Goal: Task Accomplishment & Management: Complete application form

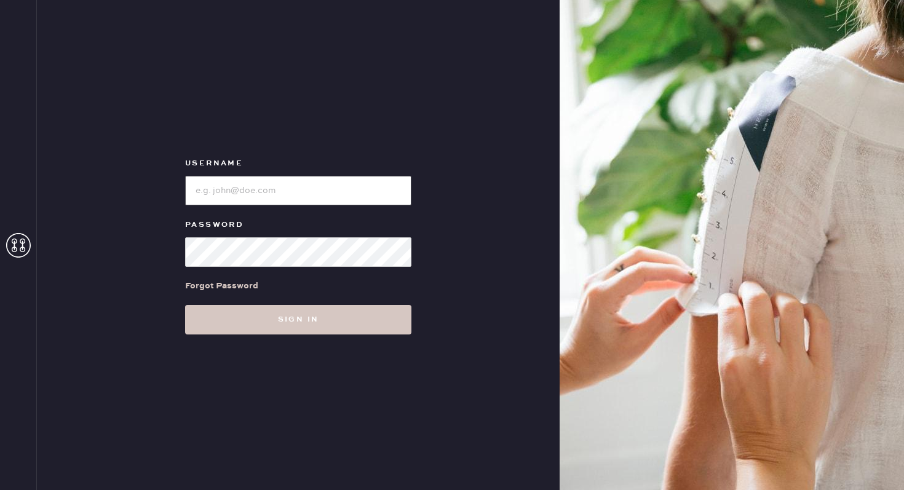
type input "reformationflatiron"
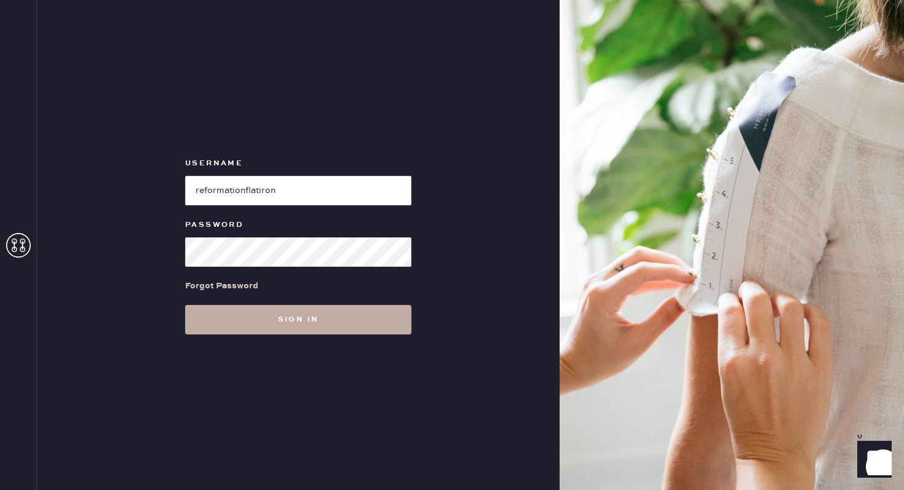
click at [210, 321] on button "Sign in" at bounding box center [298, 320] width 226 height 30
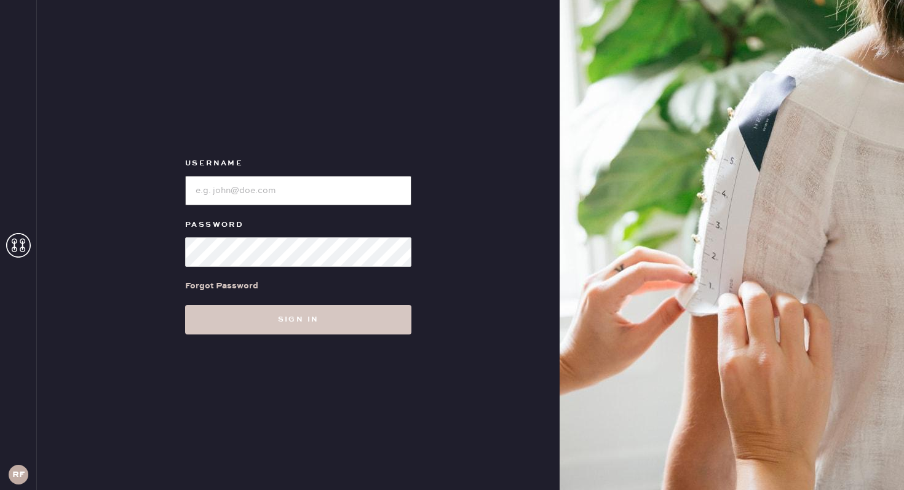
type input "reformationflatiron"
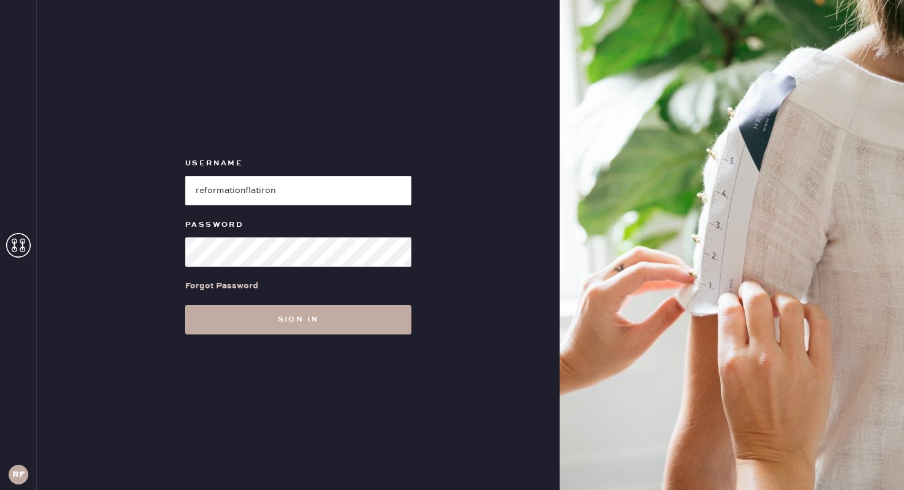
click at [204, 306] on button "Sign in" at bounding box center [298, 320] width 226 height 30
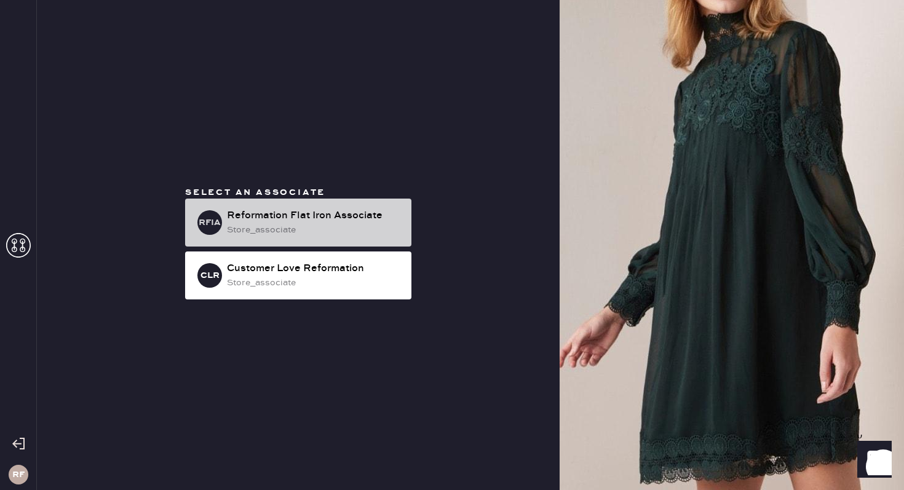
click at [290, 222] on div "Reformation Flat Iron Associate" at bounding box center [314, 215] width 175 height 15
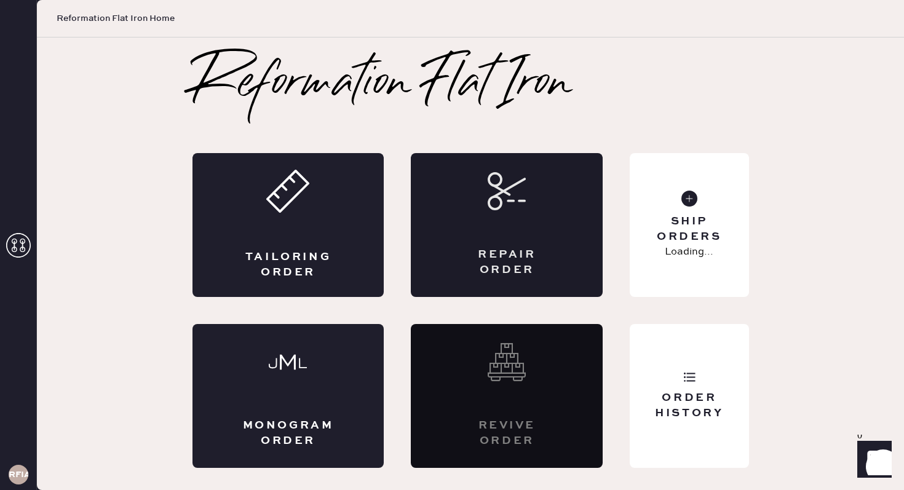
click at [523, 216] on div "Repair Order" at bounding box center [507, 225] width 192 height 144
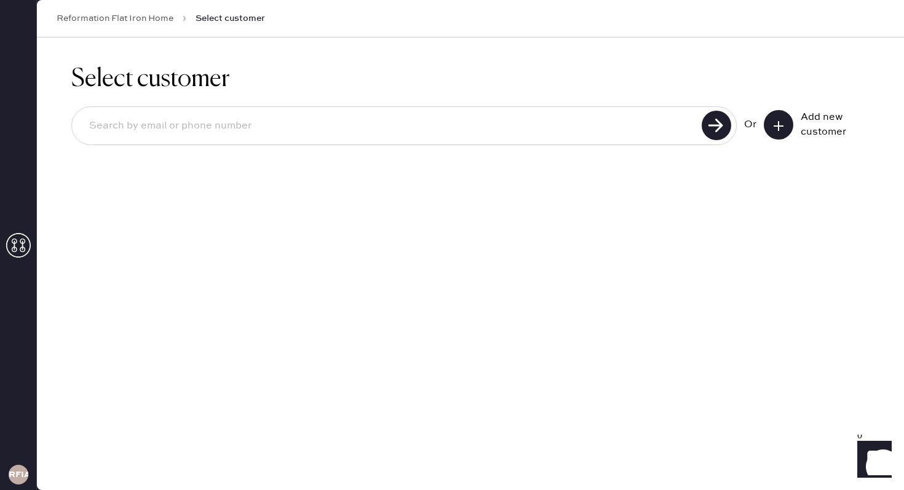
click at [772, 129] on button at bounding box center [779, 125] width 30 height 30
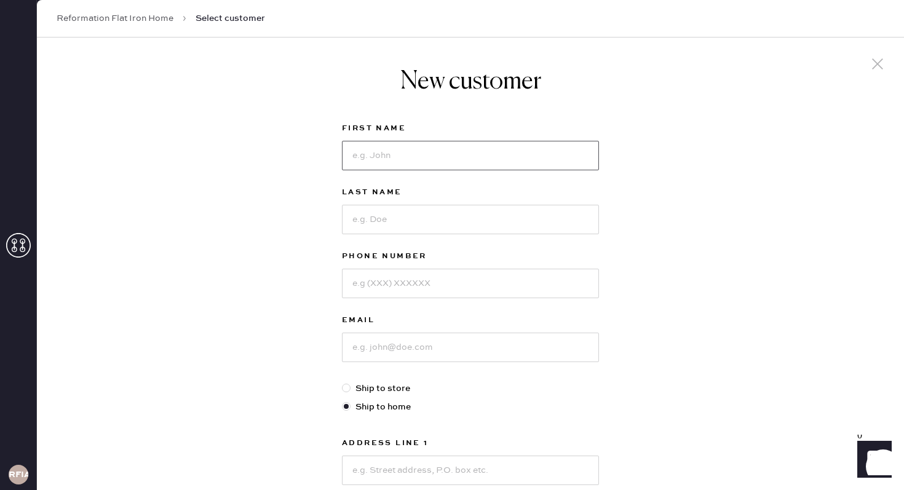
click at [407, 152] on input at bounding box center [470, 156] width 257 height 30
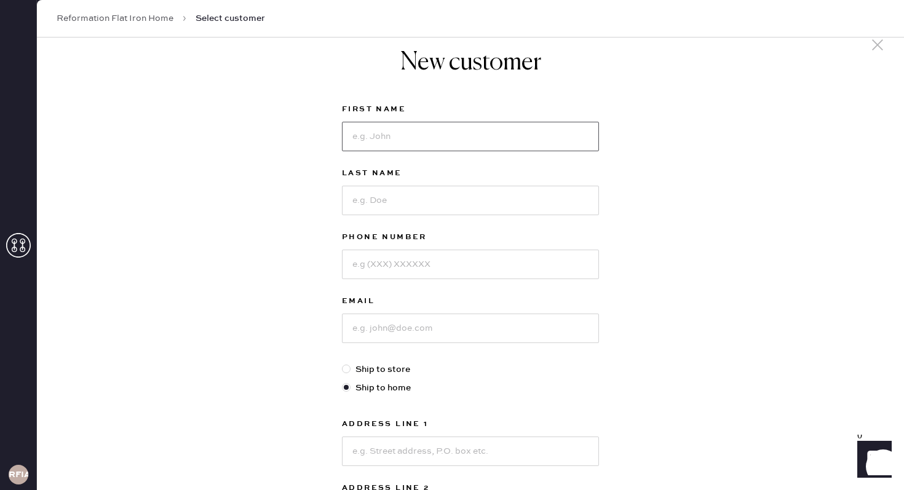
scroll to position [21, 0]
type input "Olivia"
click at [480, 194] on input at bounding box center [470, 199] width 257 height 30
type input "Rosner"
click at [475, 255] on input at bounding box center [470, 263] width 257 height 30
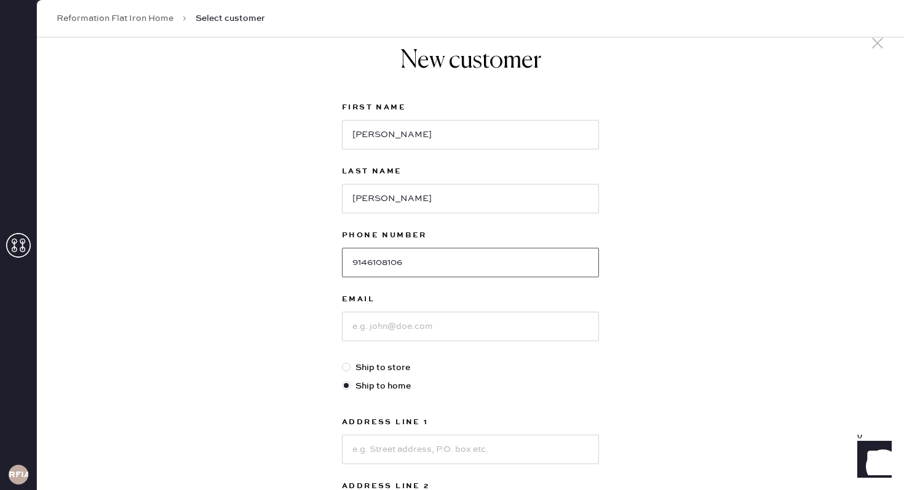
type input "9146108106"
click at [467, 320] on input at bounding box center [470, 327] width 257 height 30
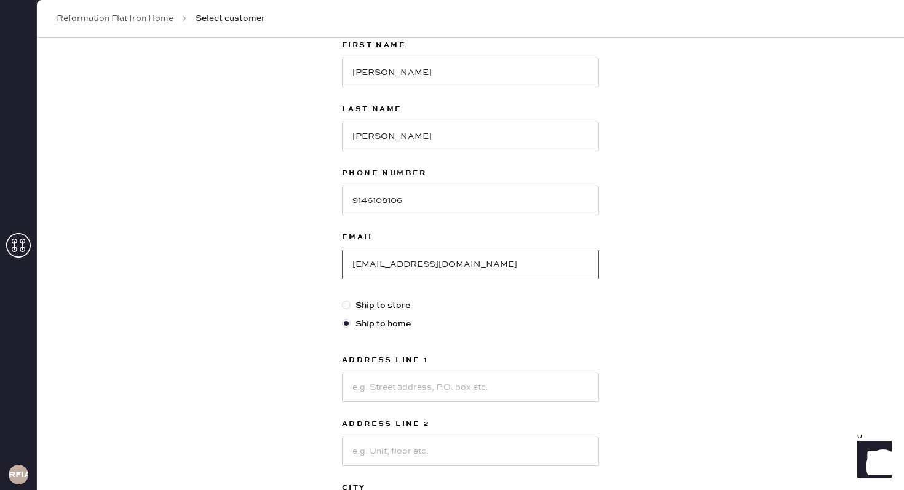
scroll to position [88, 0]
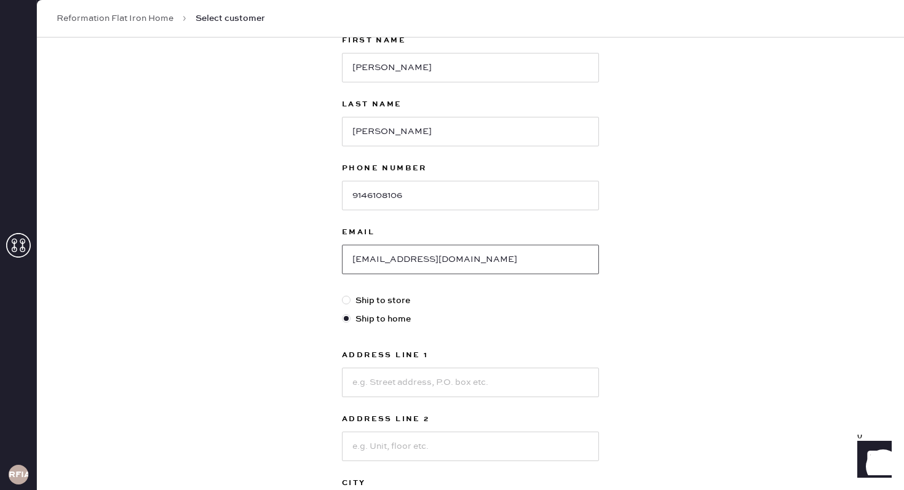
type input "ogrosner@yahoo.com"
click at [433, 395] on input at bounding box center [470, 383] width 257 height 30
click at [692, 272] on div "New customer First Name Olivia Last Name Rosner Phone Number 9146108106 Email o…" at bounding box center [470, 331] width 867 height 763
click at [465, 368] on input at bounding box center [470, 383] width 257 height 30
click at [626, 298] on div "New customer First Name Olivia Last Name Rosner Phone Number 9146108106 Email o…" at bounding box center [470, 331] width 867 height 763
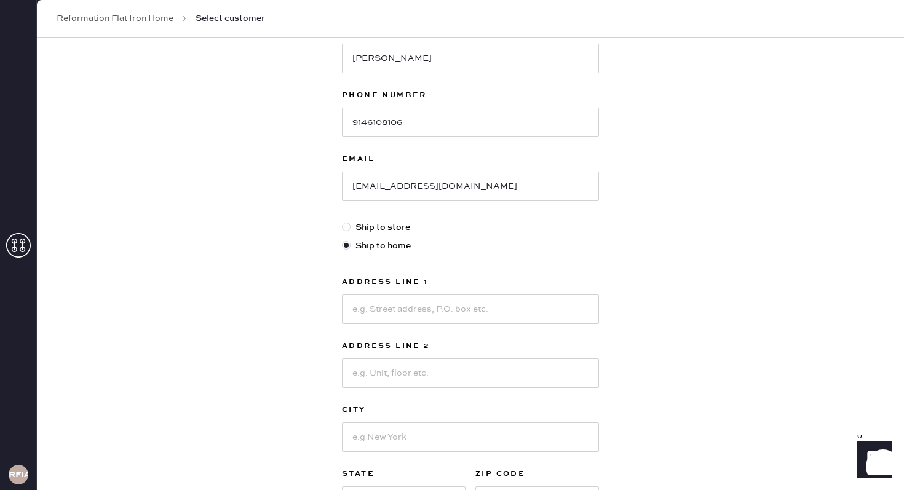
scroll to position [173, 0]
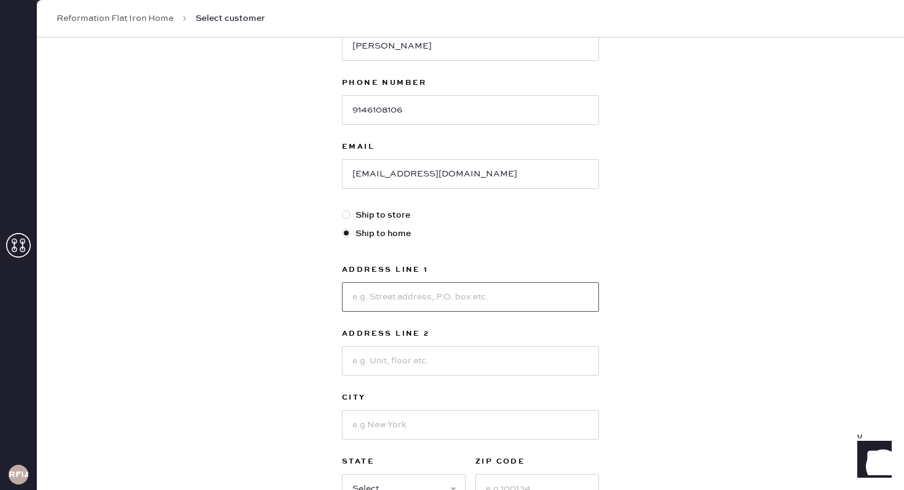
click at [426, 303] on input at bounding box center [470, 297] width 257 height 30
type input "49 E 34th St"
click at [465, 356] on input at bounding box center [470, 361] width 257 height 30
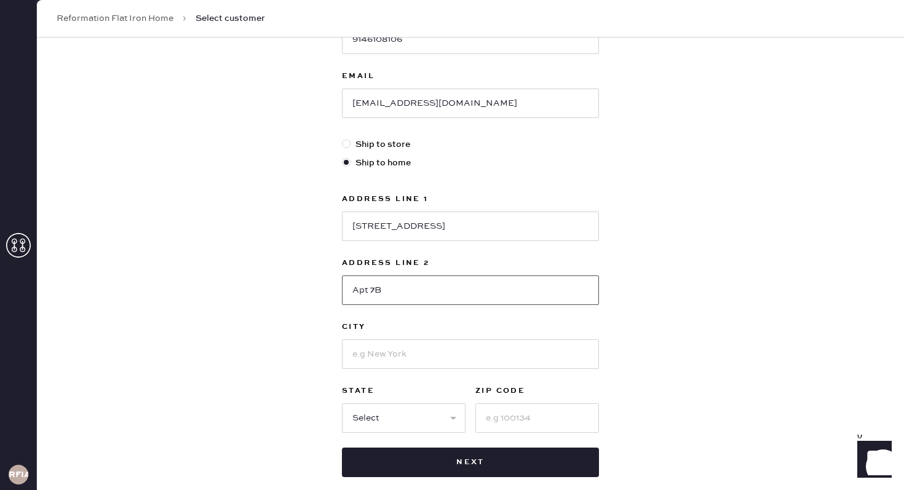
scroll to position [264, 0]
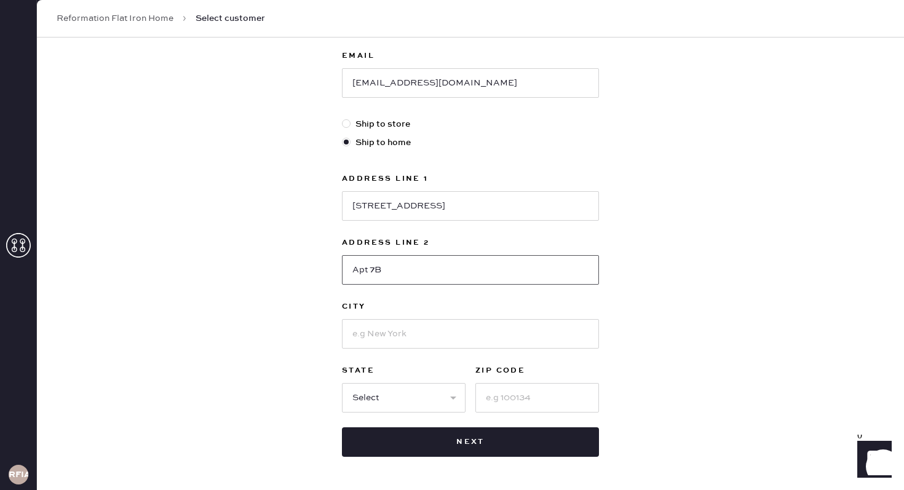
type input "Apt 7B"
click at [378, 323] on input at bounding box center [470, 334] width 257 height 30
type input "New York"
click at [524, 404] on input at bounding box center [537, 398] width 124 height 30
click at [391, 395] on select "Select AK AL AR AZ CA CO CT DC DE FL GA HI IA ID IL IN KS KY LA MA MD ME MI MN …" at bounding box center [404, 398] width 124 height 30
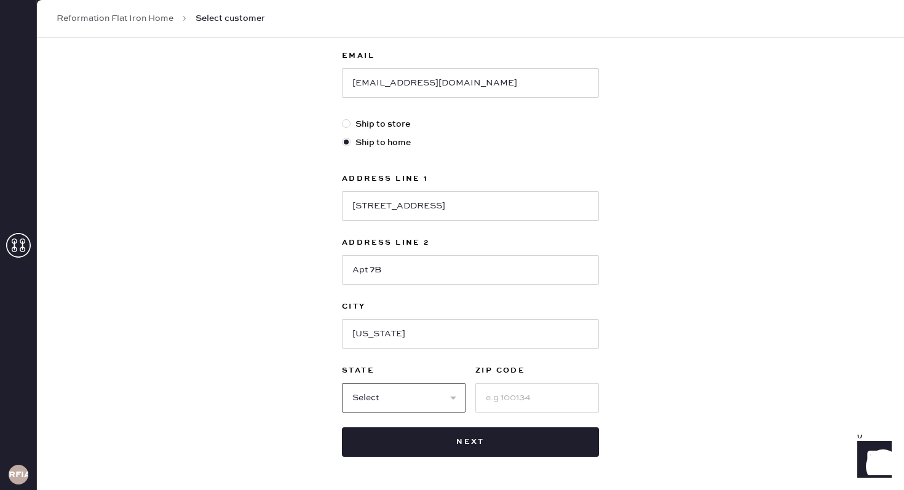
select select "NY"
click at [342, 383] on select "Select AK AL AR AZ CA CO CT DC DE FL GA HI IA ID IL IN KS KY LA MA MD ME MI MN …" at bounding box center [404, 398] width 124 height 30
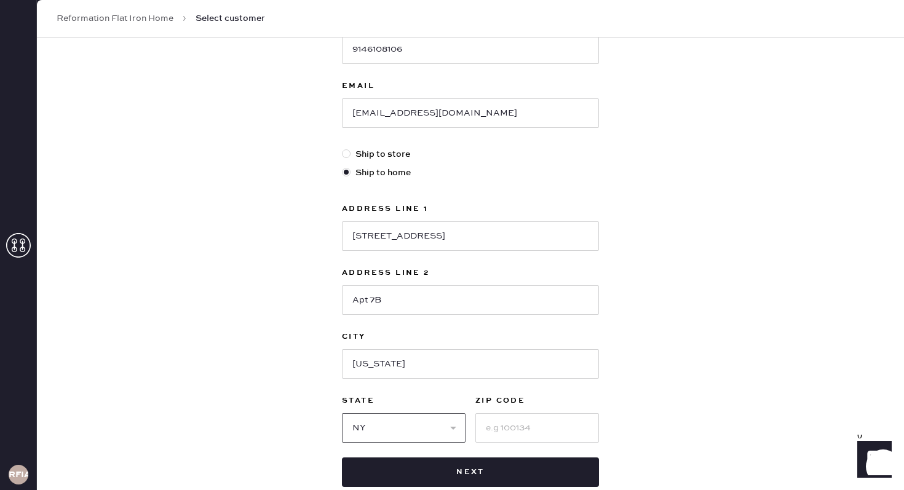
scroll to position [310, 0]
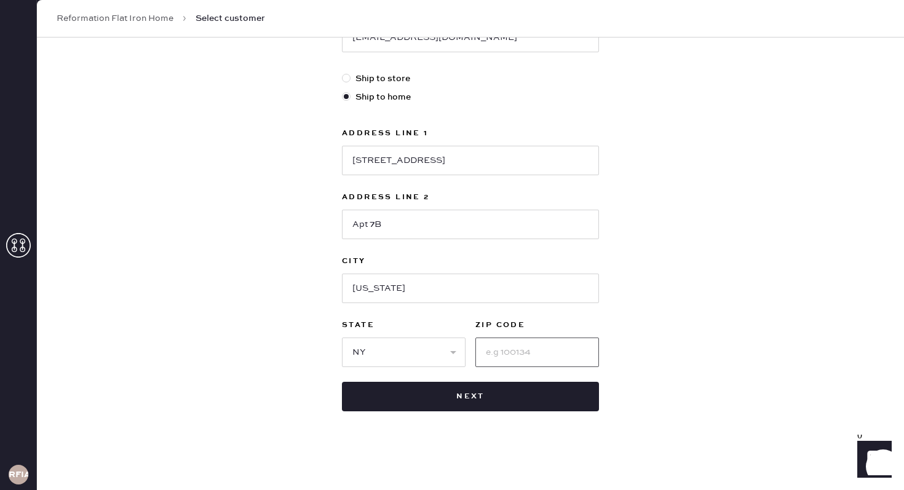
click at [493, 352] on input at bounding box center [537, 353] width 124 height 30
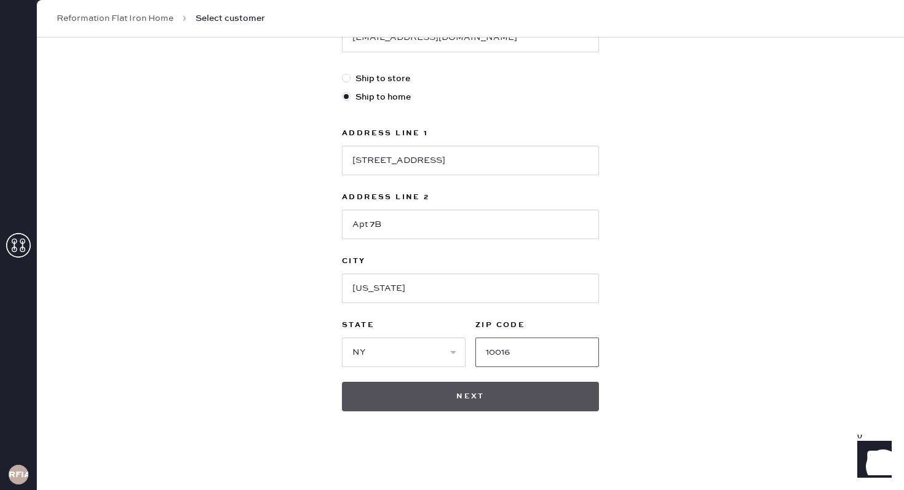
type input "10016"
click at [564, 405] on button "Next" at bounding box center [470, 397] width 257 height 30
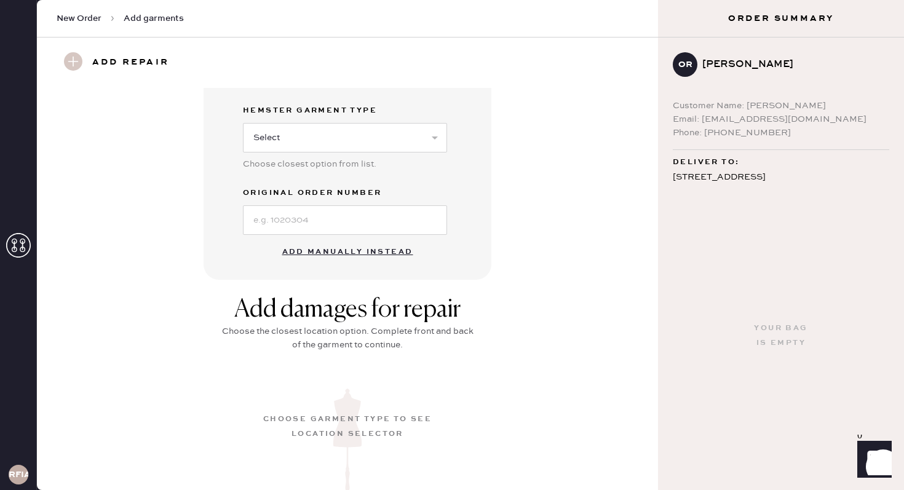
click at [333, 252] on button "Add manually instead" at bounding box center [348, 252] width 146 height 25
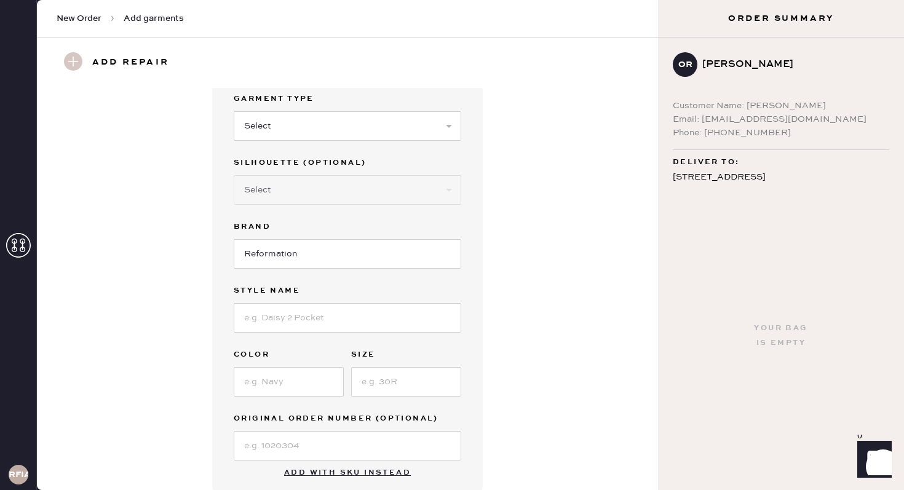
scroll to position [42, 0]
click at [320, 319] on input at bounding box center [348, 318] width 228 height 30
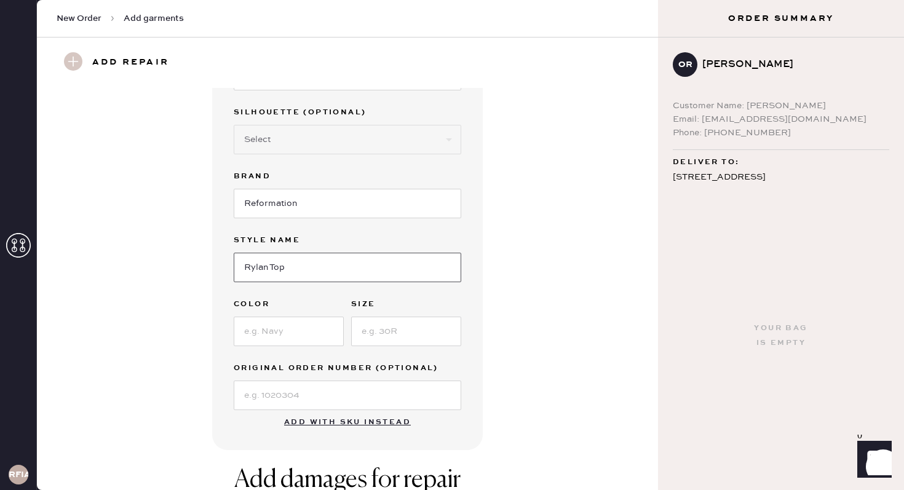
type input "Rylan Top"
click at [261, 337] on input at bounding box center [289, 332] width 110 height 30
click at [258, 325] on input "Balck" at bounding box center [289, 332] width 110 height 30
click at [258, 326] on input "Balck" at bounding box center [289, 332] width 110 height 30
type input "Black"
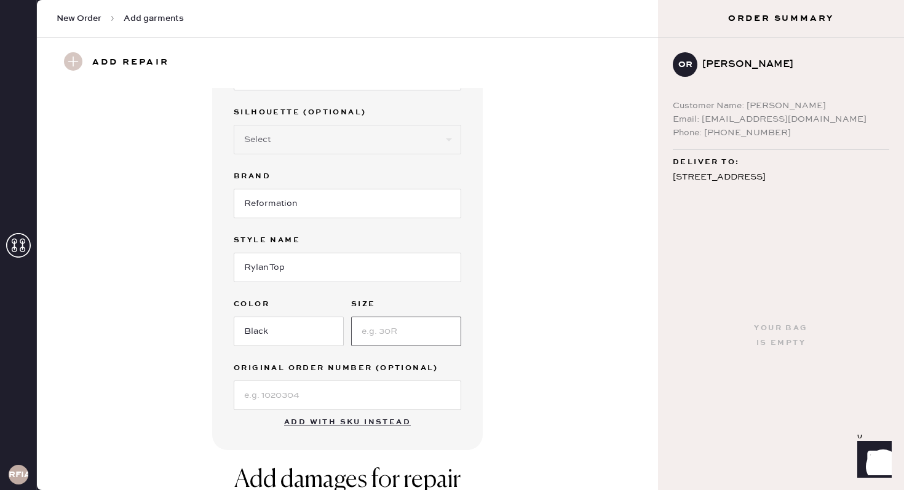
click at [401, 336] on input at bounding box center [406, 332] width 110 height 30
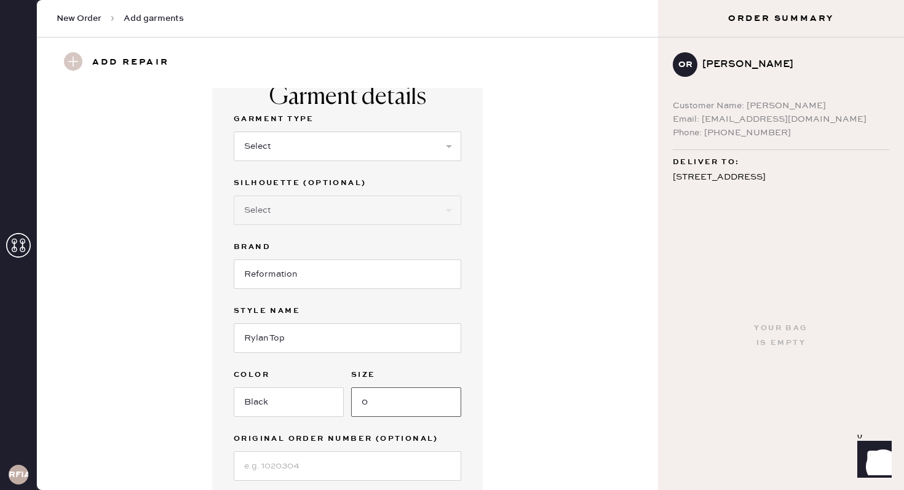
scroll to position [23, 0]
type input "0"
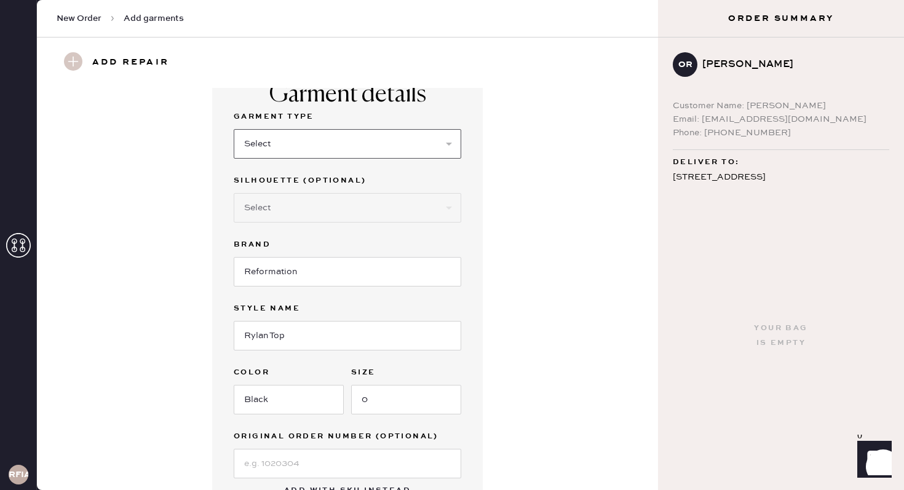
click at [333, 140] on select "Select Basic Skirt Jeans Leggings Pants Shorts Basic Sleeved Dress Basic Sleeve…" at bounding box center [348, 144] width 228 height 30
click at [234, 129] on select "Select Basic Skirt Jeans Leggings Pants Shorts Basic Sleeved Dress Basic Sleeve…" at bounding box center [348, 144] width 228 height 30
click at [319, 205] on select "Select Short Sleeves Long Sleeves Other" at bounding box center [348, 208] width 228 height 30
click at [319, 151] on select "Select Basic Skirt Jeans Leggings Pants Shorts Basic Sleeved Dress Basic Sleeve…" at bounding box center [348, 144] width 228 height 30
select select "15"
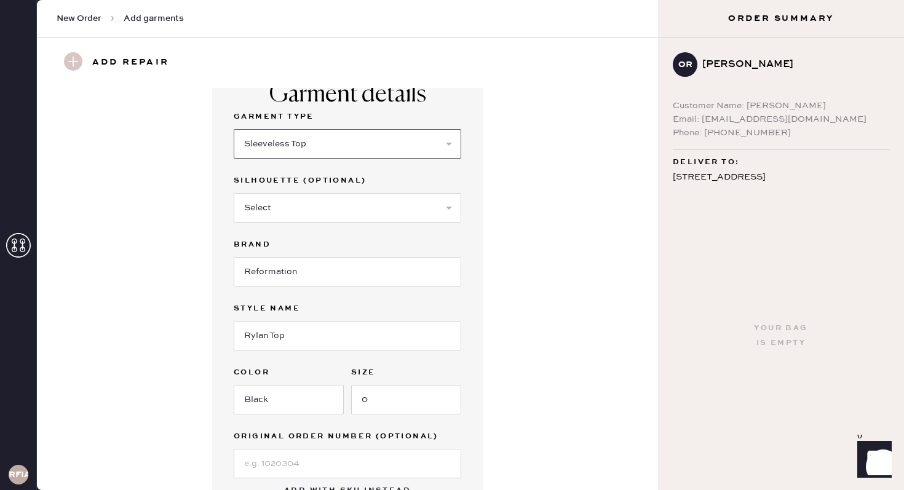
click at [234, 129] on select "Select Basic Skirt Jeans Leggings Pants Shorts Basic Sleeved Dress Basic Sleeve…" at bounding box center [348, 144] width 228 height 30
click at [301, 197] on select "Select Crop top Full Length Other" at bounding box center [348, 208] width 228 height 30
select select "69"
click at [234, 193] on select "Select Crop top Full Length Other" at bounding box center [348, 208] width 228 height 30
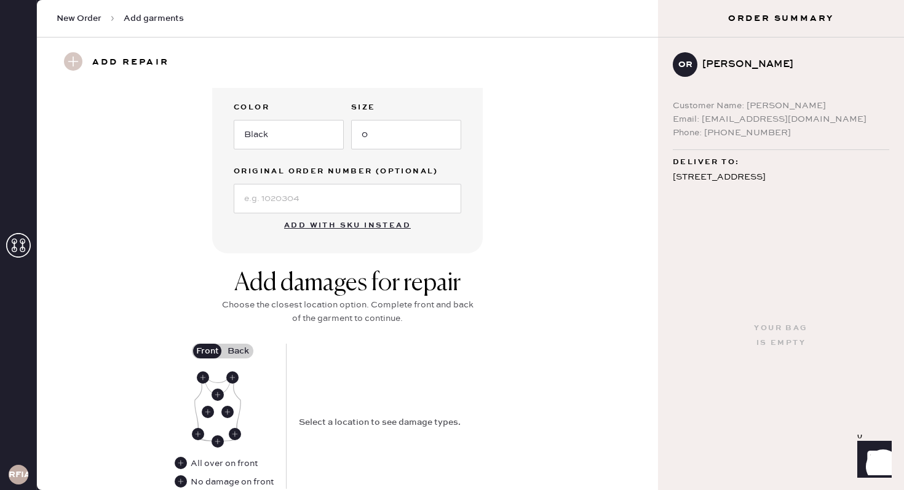
scroll to position [317, 0]
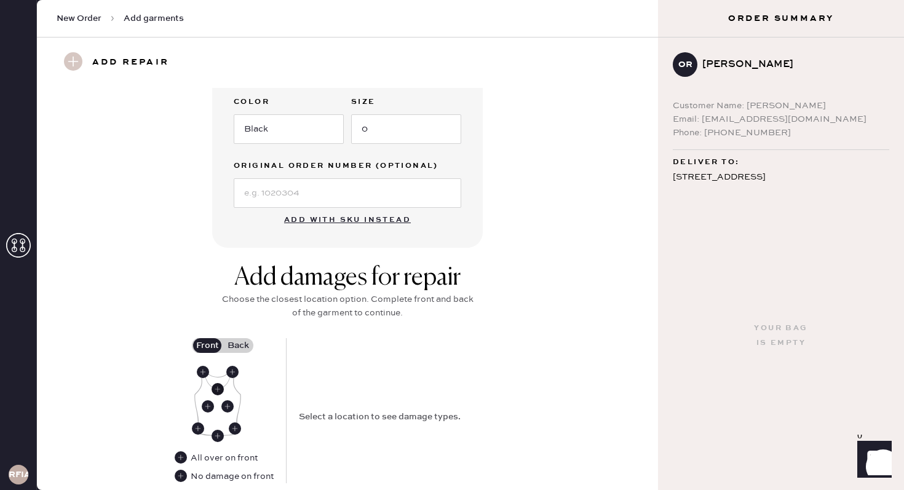
click at [218, 394] on use at bounding box center [218, 389] width 12 height 12
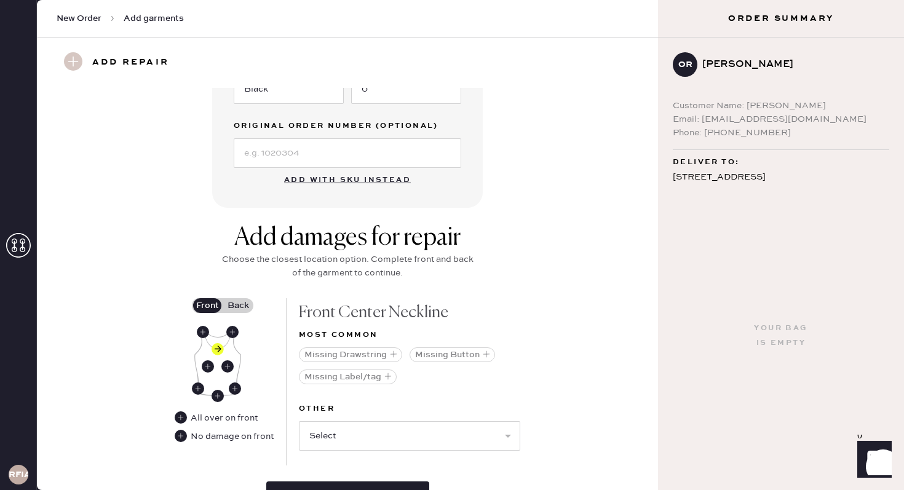
scroll to position [379, 0]
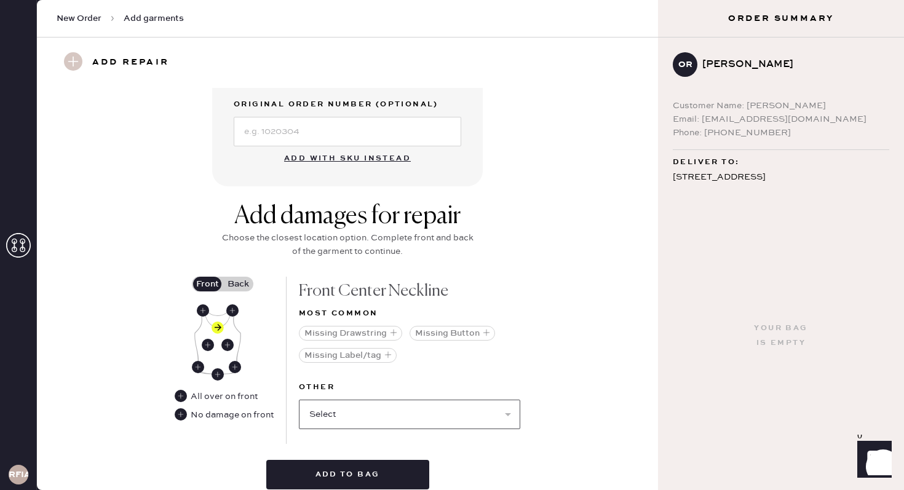
click at [357, 406] on select "Select Broken / Ripped Hem Broken Beads Broken Belt Loop Broken Button Broken C…" at bounding box center [409, 415] width 221 height 30
select select "1496"
click at [299, 400] on select "Select Broken / Ripped Hem Broken Beads Broken Belt Loop Broken Button Broken C…" at bounding box center [409, 415] width 221 height 30
select select
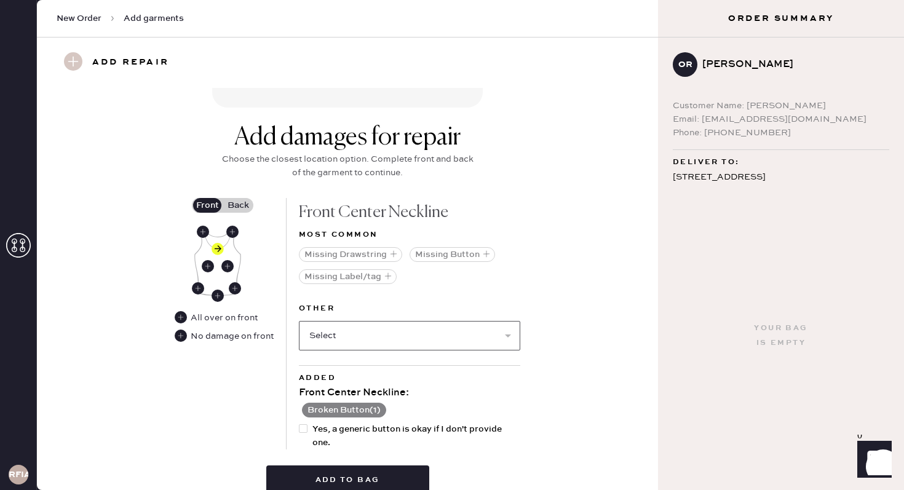
scroll to position [488, 0]
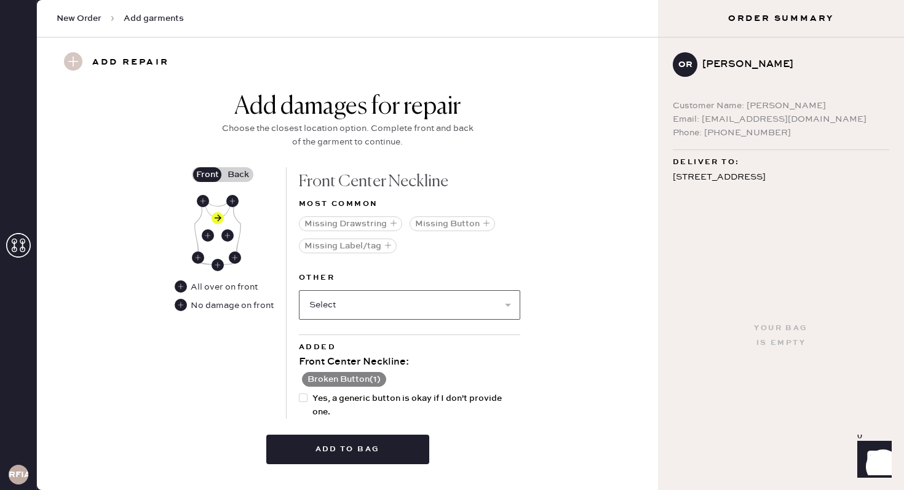
click at [483, 305] on select "Select Broken / Ripped Hem Broken Beads Broken Belt Loop Broken Cup Broken Elas…" at bounding box center [409, 305] width 221 height 30
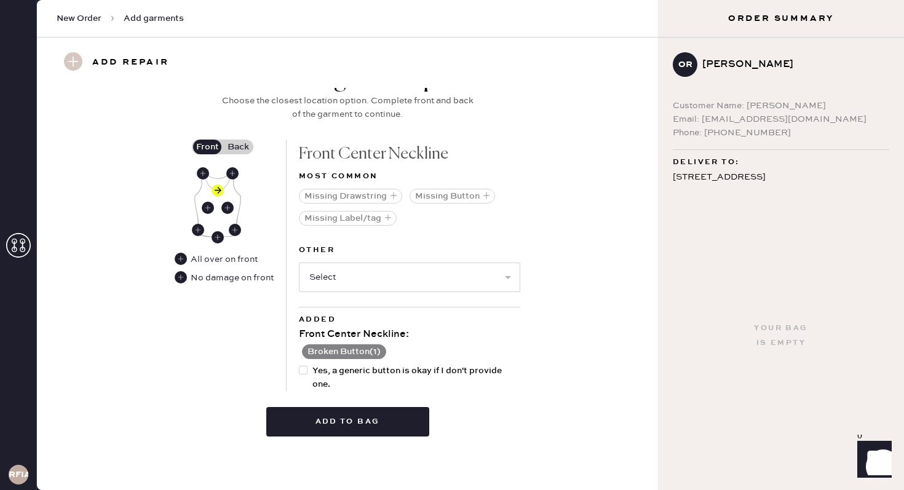
click at [312, 376] on div at bounding box center [306, 377] width 14 height 27
click at [299, 365] on input "Yes, a generic button is okay if I don't provide one." at bounding box center [299, 364] width 1 height 1
checkbox input "true"
click at [331, 422] on button "Add to bag" at bounding box center [347, 422] width 163 height 30
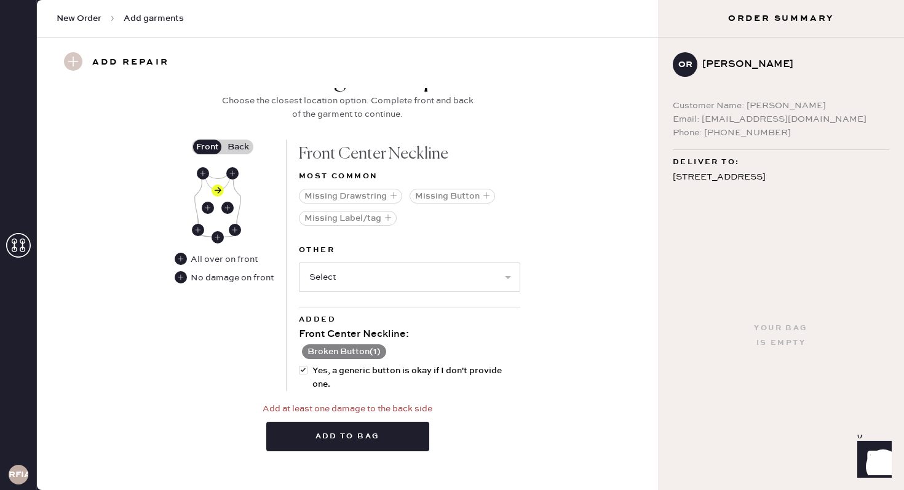
click at [240, 145] on label "Back" at bounding box center [238, 147] width 31 height 15
click at [238, 147] on input "Back" at bounding box center [238, 147] width 0 height 0
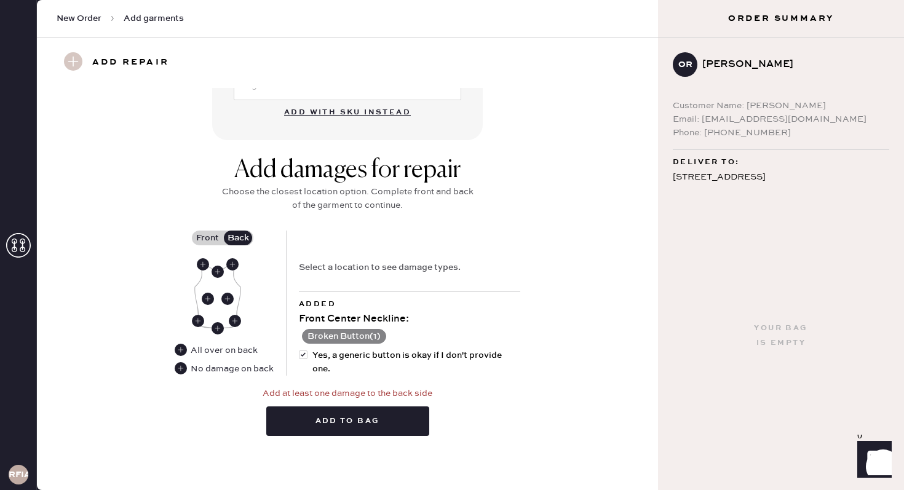
scroll to position [424, 0]
click at [311, 423] on button "Add to bag" at bounding box center [347, 422] width 163 height 30
click at [206, 242] on label "Front" at bounding box center [207, 238] width 31 height 15
click at [207, 239] on input "Front" at bounding box center [207, 239] width 0 height 0
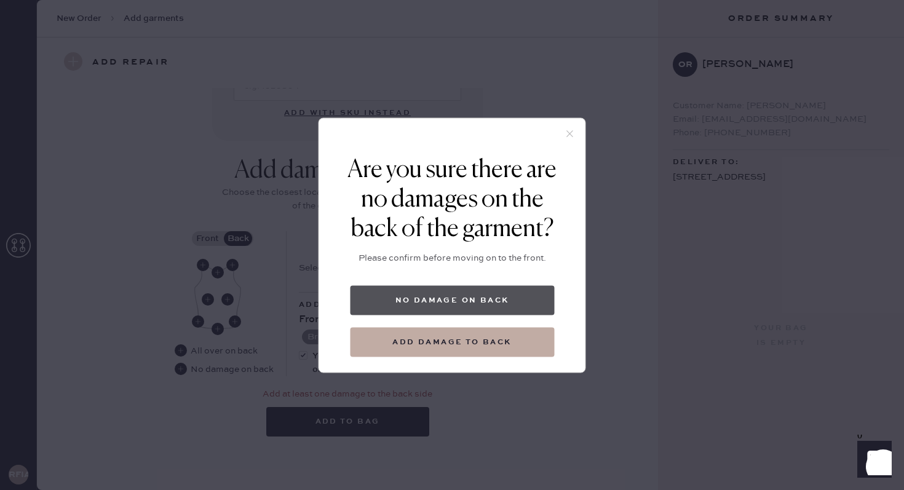
click at [424, 297] on button "No damage on back" at bounding box center [452, 300] width 204 height 30
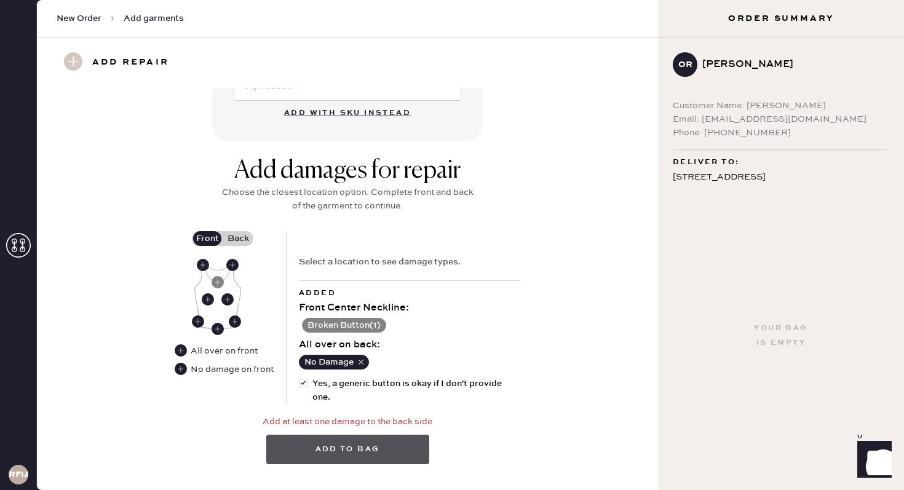
click at [297, 444] on button "Add to bag" at bounding box center [347, 450] width 163 height 30
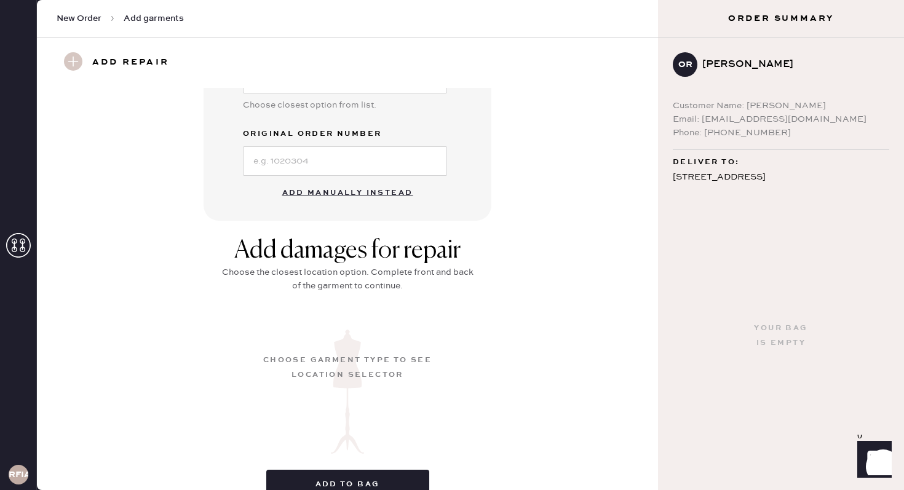
scroll to position [115, 0]
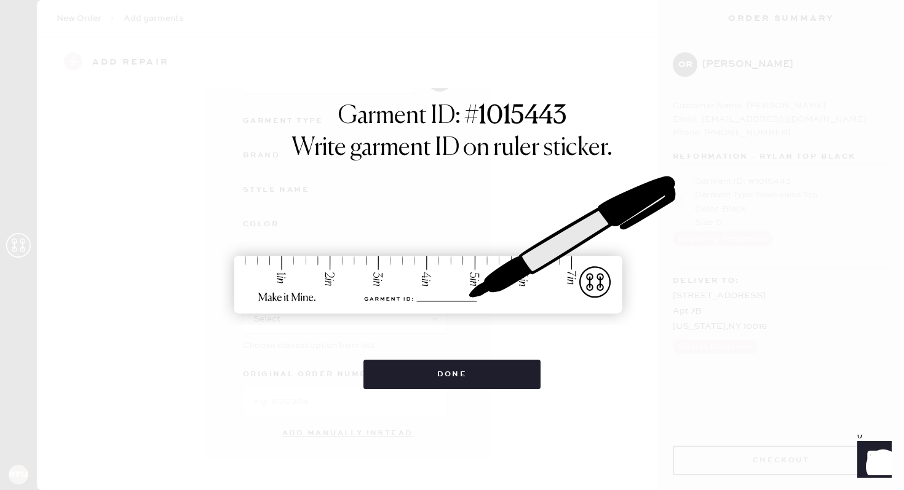
click at [508, 194] on img at bounding box center [451, 246] width 461 height 203
click at [533, 196] on img at bounding box center [451, 246] width 461 height 203
click at [535, 196] on img at bounding box center [451, 246] width 461 height 203
click at [496, 357] on div "Done" at bounding box center [452, 368] width 178 height 42
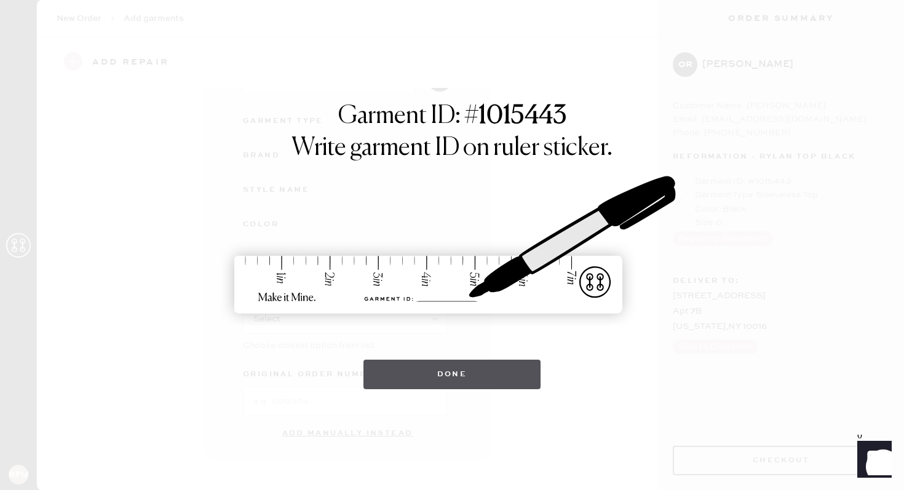
click at [491, 368] on button "Done" at bounding box center [452, 375] width 178 height 30
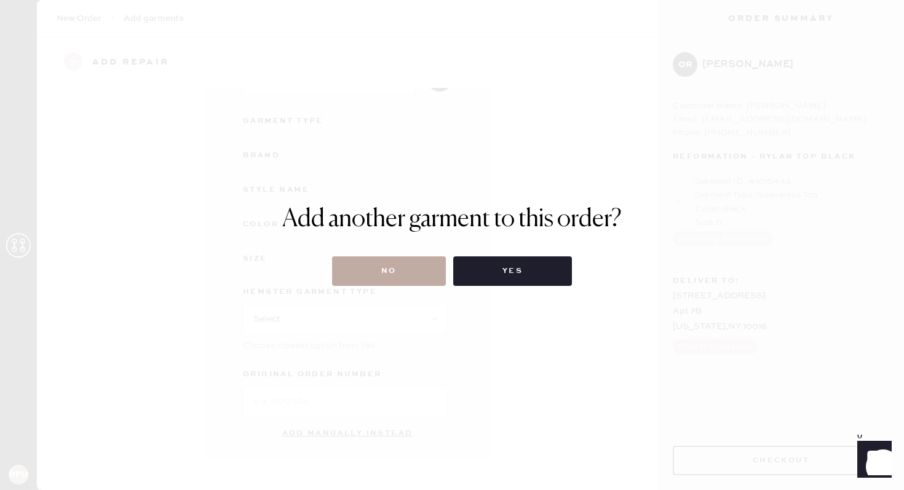
click at [400, 262] on button "No" at bounding box center [389, 271] width 114 height 30
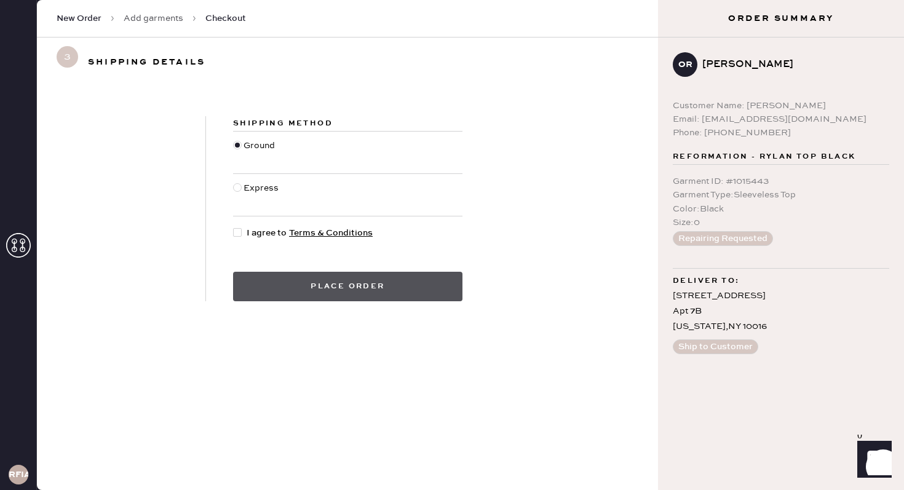
click at [322, 293] on button "Place order" at bounding box center [347, 287] width 229 height 30
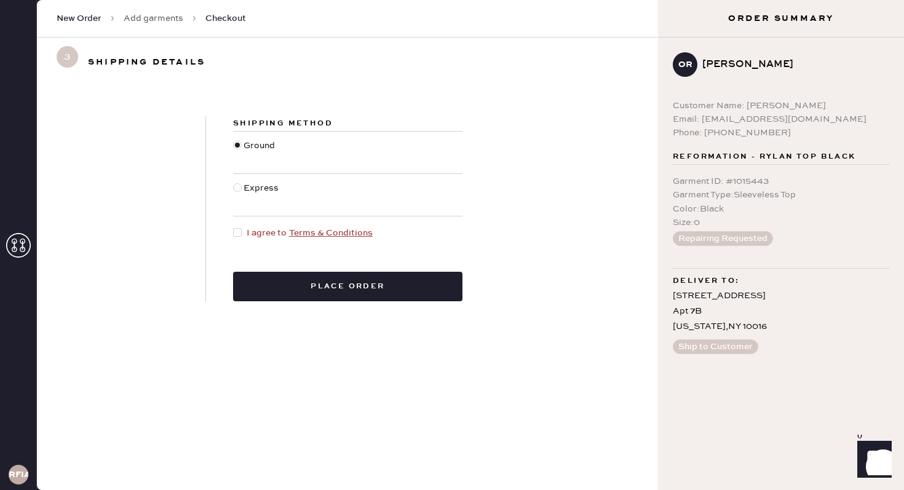
click at [251, 230] on span "I agree to Terms & Conditions" at bounding box center [310, 233] width 126 height 14
click at [234, 227] on input "I agree to Terms & Conditions" at bounding box center [233, 226] width 1 height 1
checkbox input "true"
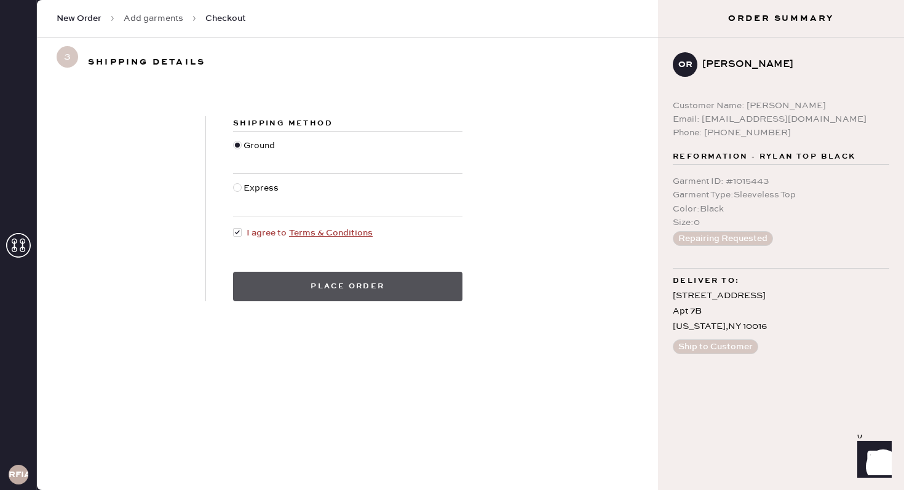
click at [299, 287] on button "Place order" at bounding box center [347, 287] width 229 height 30
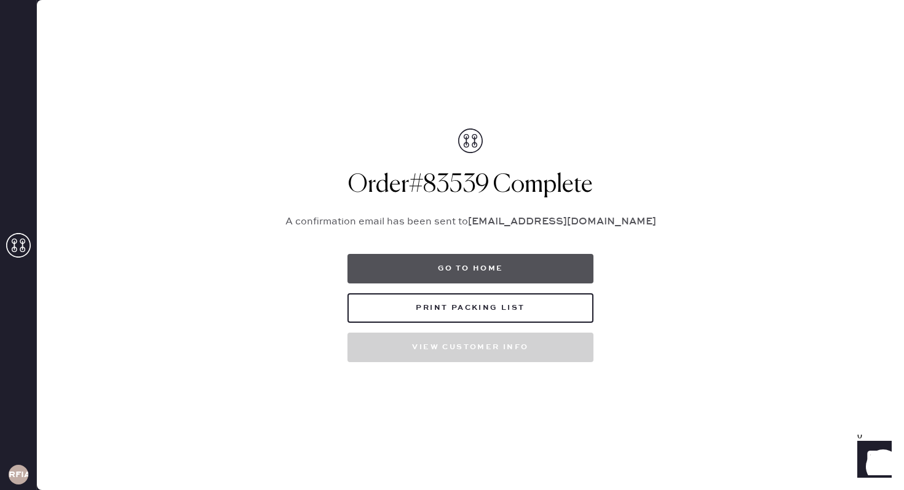
click at [482, 263] on button "Go to home" at bounding box center [470, 269] width 246 height 30
